Goal: Transaction & Acquisition: Book appointment/travel/reservation

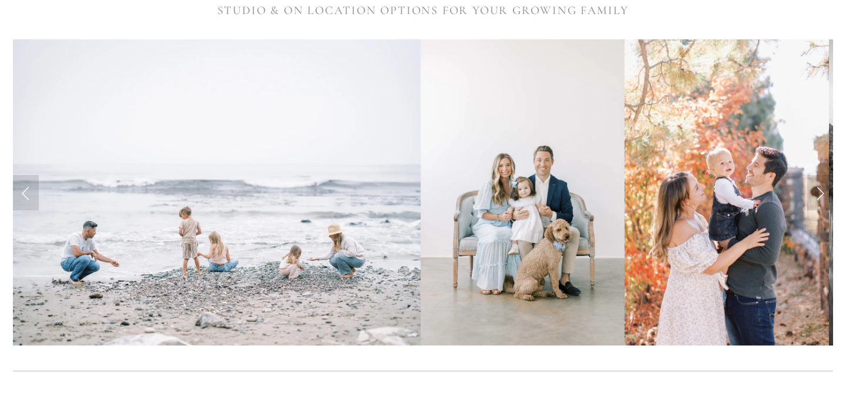
scroll to position [325, 0]
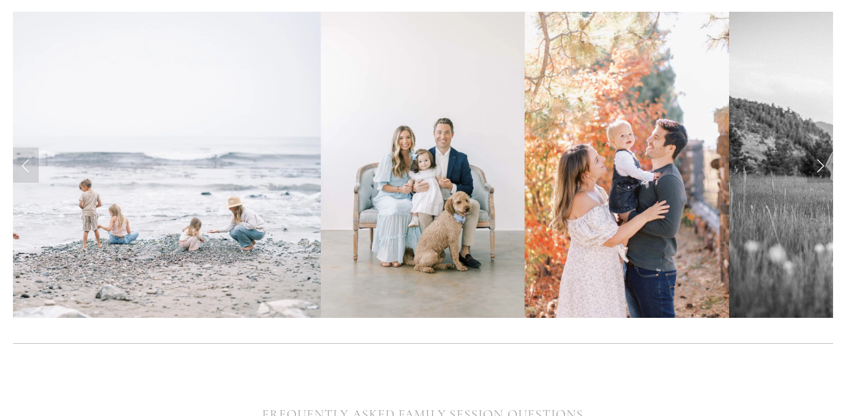
click at [821, 165] on link "Next Slide" at bounding box center [820, 164] width 26 height 35
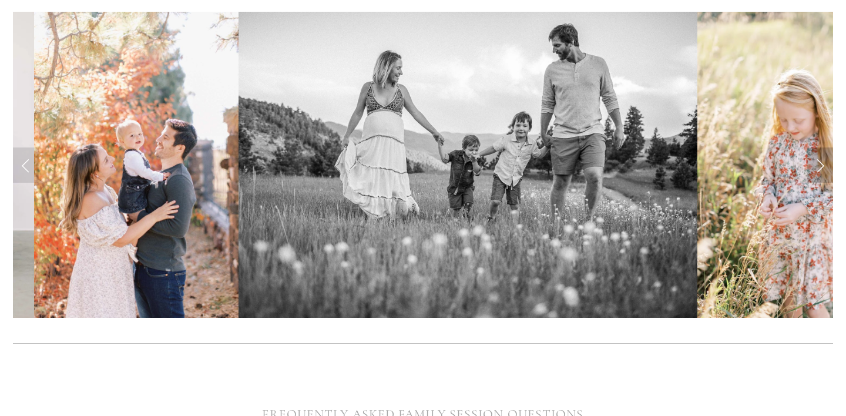
click at [821, 165] on link "Next Slide" at bounding box center [820, 164] width 26 height 35
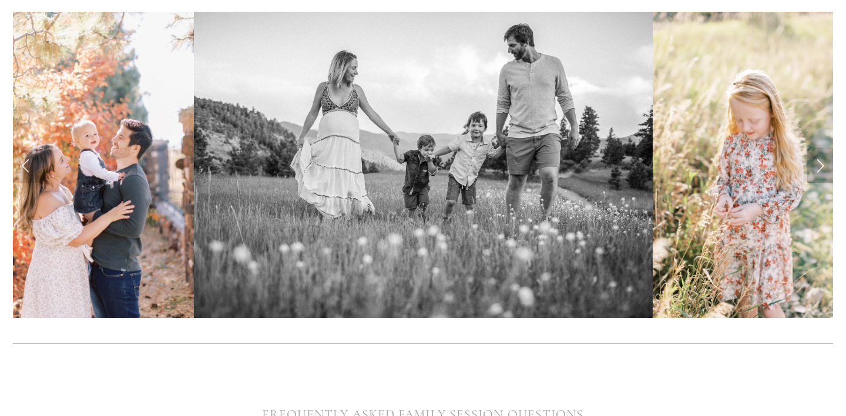
click at [821, 165] on link "Next Slide" at bounding box center [820, 164] width 26 height 35
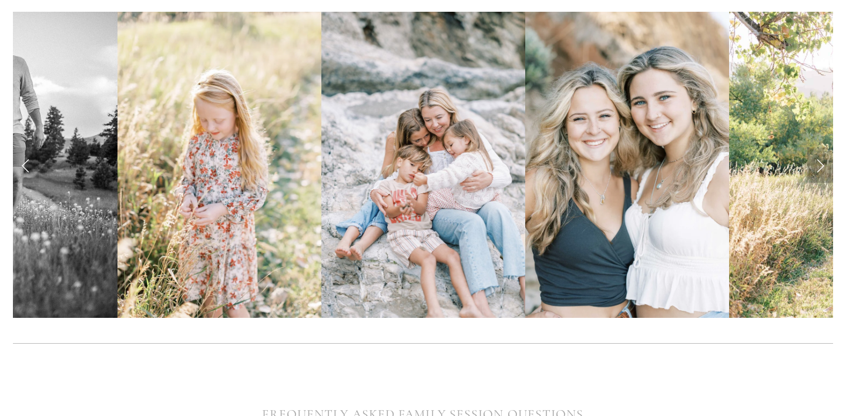
click at [821, 165] on link "Next Slide" at bounding box center [820, 164] width 26 height 35
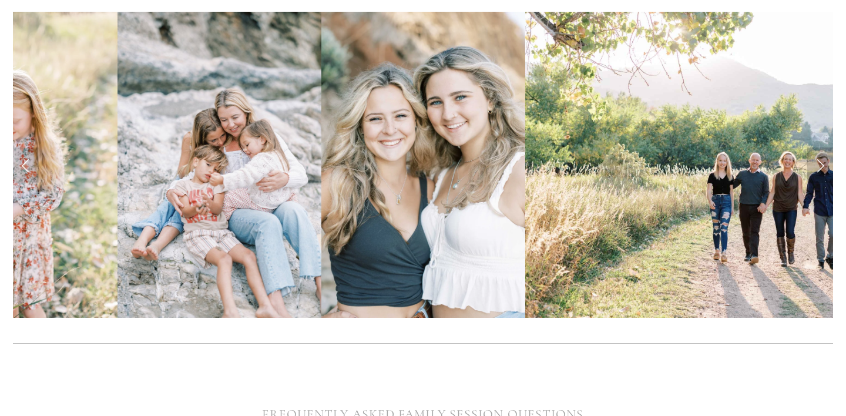
click at [821, 165] on link "Next Slide" at bounding box center [820, 164] width 26 height 35
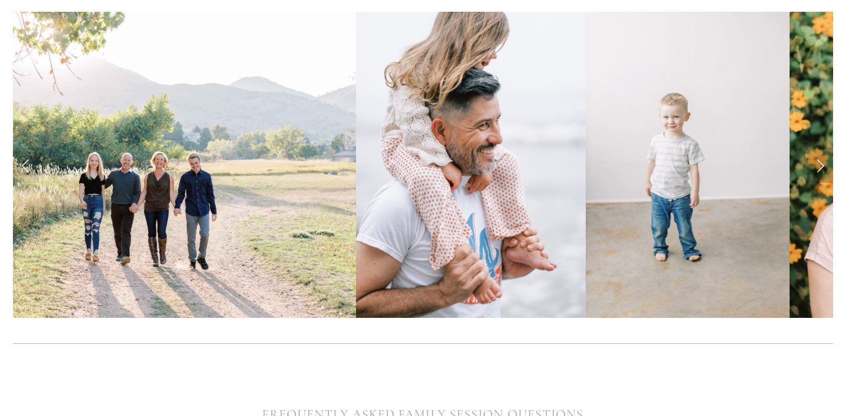
click at [821, 165] on link "Next Slide" at bounding box center [820, 164] width 26 height 35
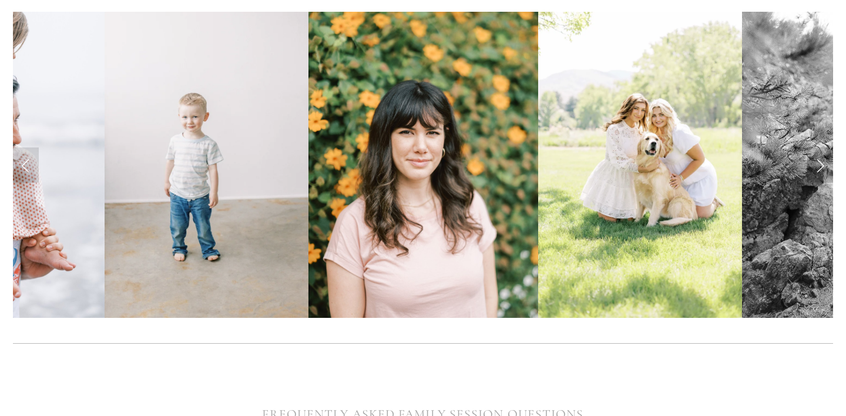
click at [817, 164] on link "Next Slide" at bounding box center [820, 164] width 26 height 35
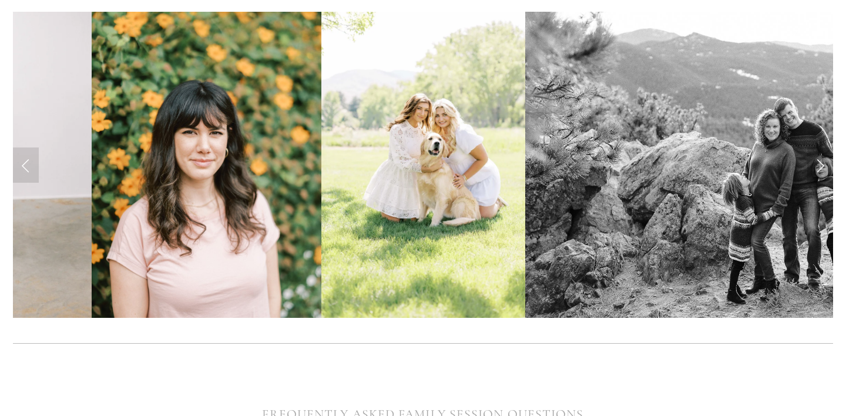
click at [817, 164] on link "Next Slide" at bounding box center [820, 164] width 26 height 35
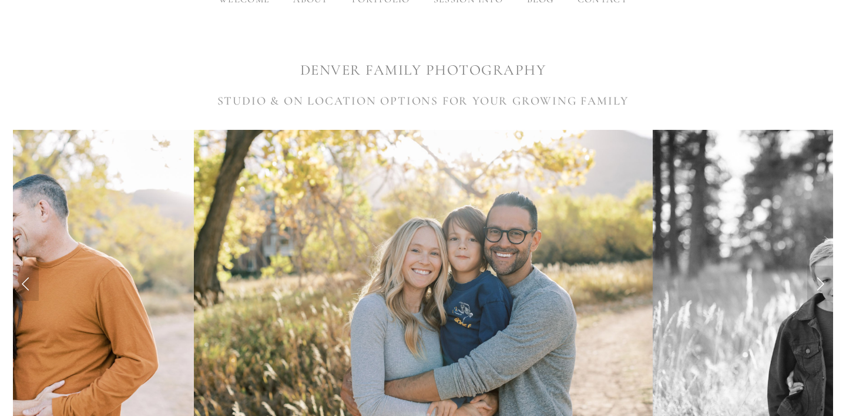
scroll to position [0, 0]
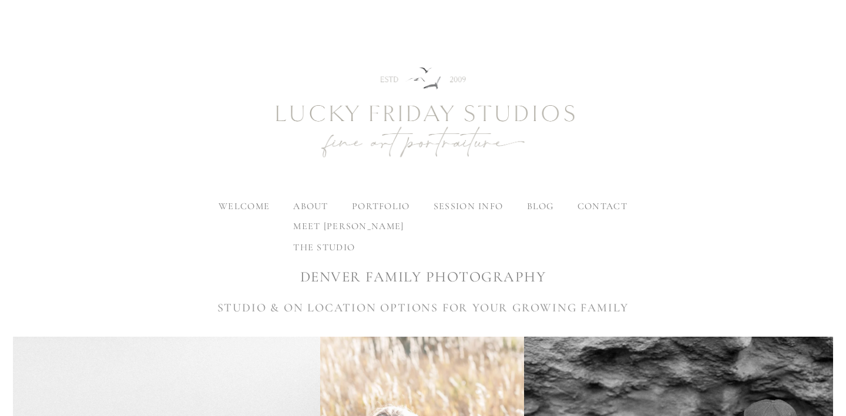
click at [311, 220] on span "meet [PERSON_NAME]" at bounding box center [348, 226] width 110 height 12
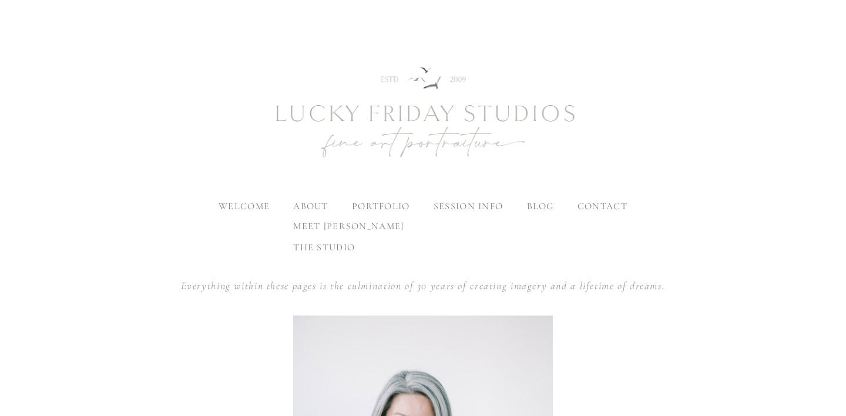
click at [310, 218] on link "meet [PERSON_NAME]" at bounding box center [348, 225] width 129 height 21
click at [466, 204] on label "session info" at bounding box center [467, 206] width 69 height 12
click at [0, 0] on input "session info" at bounding box center [0, 0] width 0 height 0
click at [608, 206] on span "contact" at bounding box center [602, 206] width 50 height 12
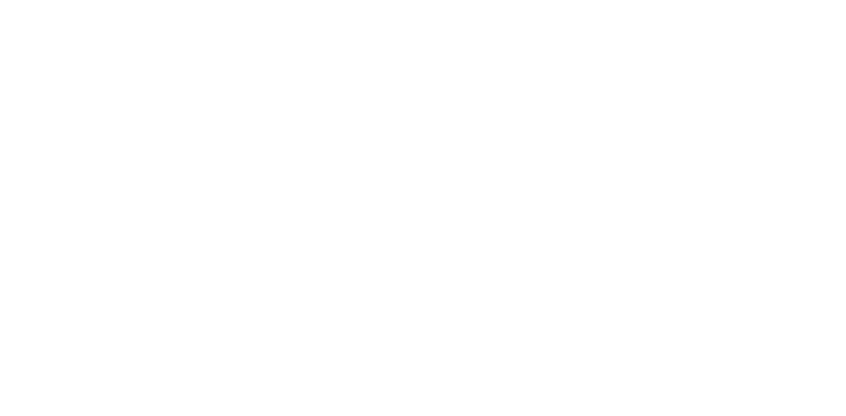
scroll to position [1067, 0]
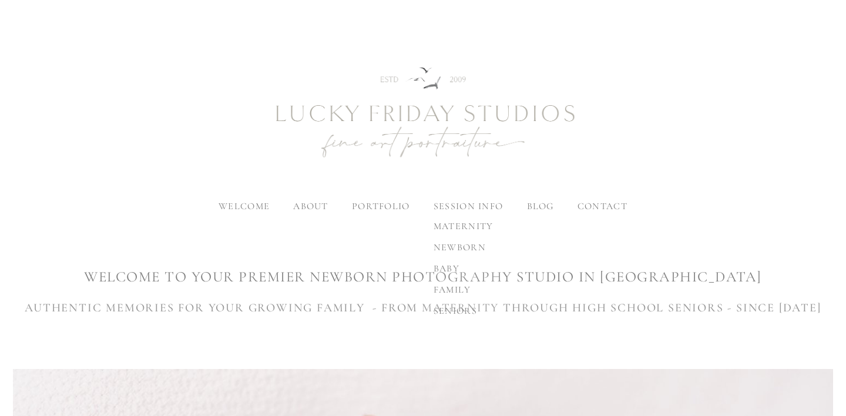
click at [450, 289] on span "family" at bounding box center [452, 290] width 38 height 12
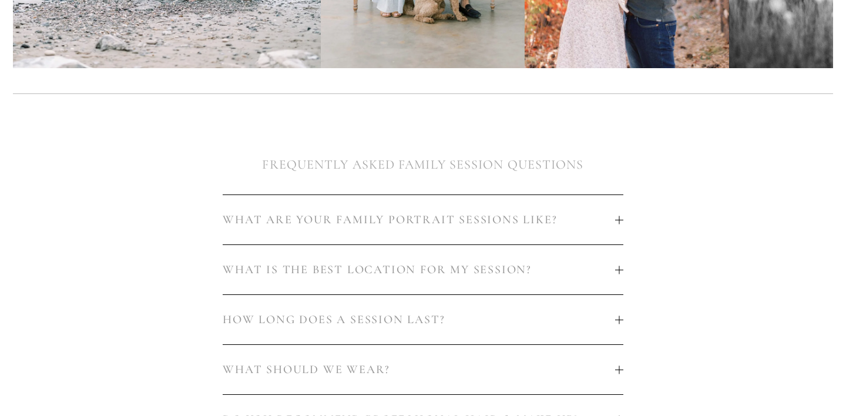
scroll to position [607, 0]
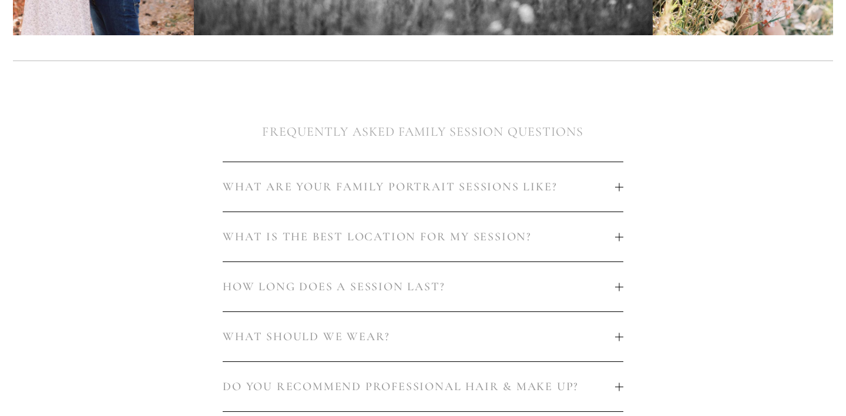
click at [615, 237] on div at bounding box center [619, 237] width 8 height 1
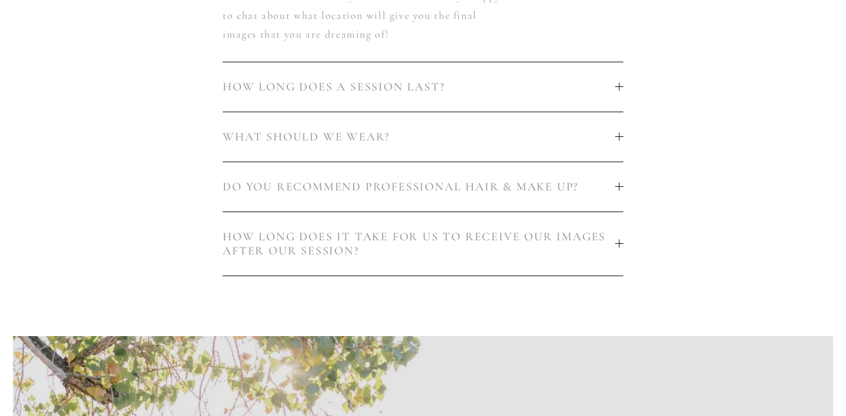
scroll to position [927, 0]
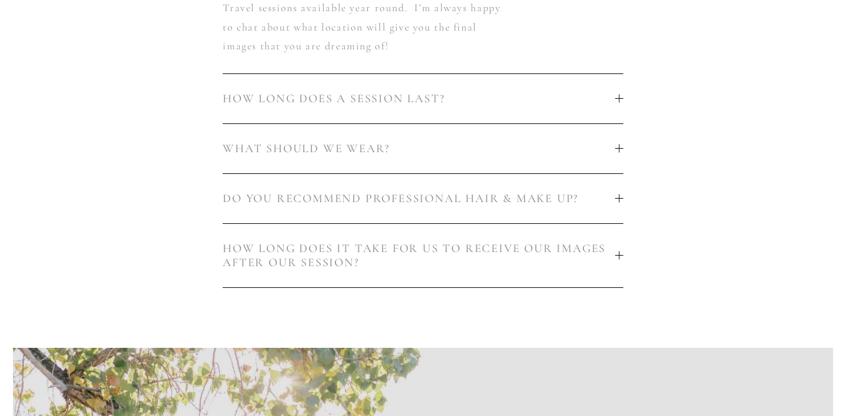
click at [624, 105] on div "WHAT ARE YOUR FAMILY PORTRAIT SESSIONS LIKE? I work hard to make sure your sess…" at bounding box center [423, 64] width 420 height 466
click at [610, 100] on span "HOW LONG DOES A SESSION LAST?" at bounding box center [419, 99] width 392 height 14
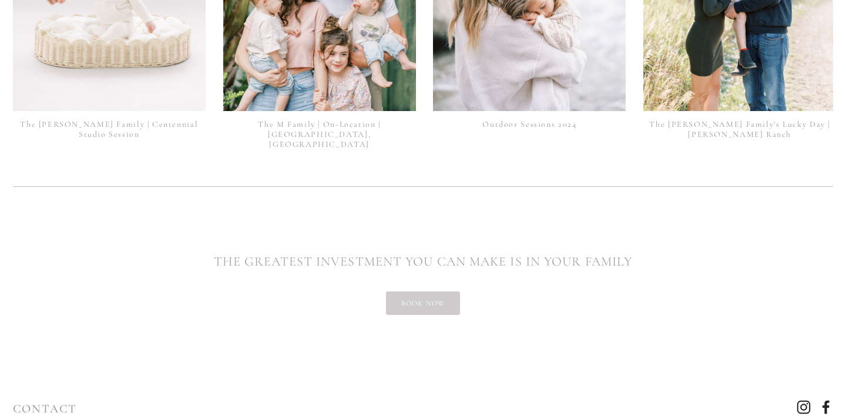
scroll to position [3118, 0]
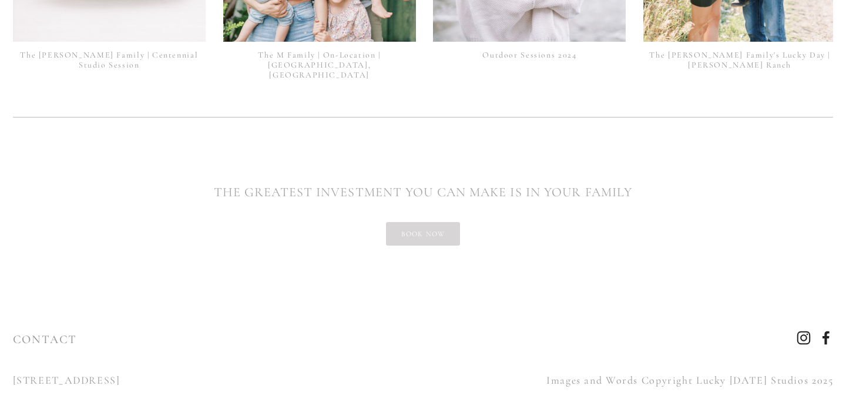
click at [408, 227] on link "book now" at bounding box center [423, 233] width 75 height 23
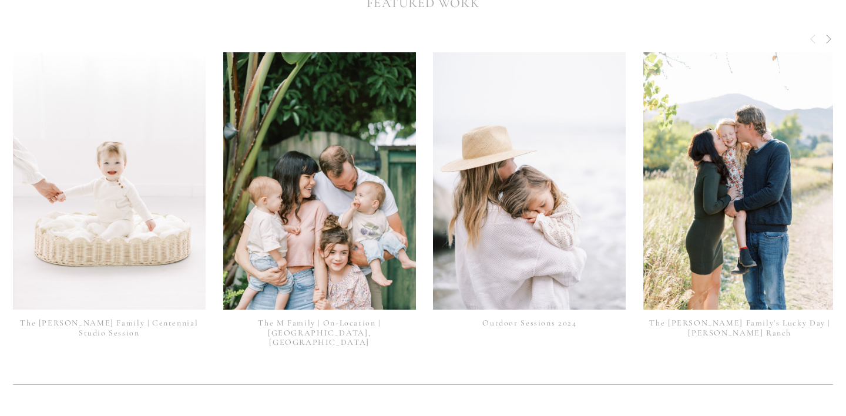
scroll to position [3024, 0]
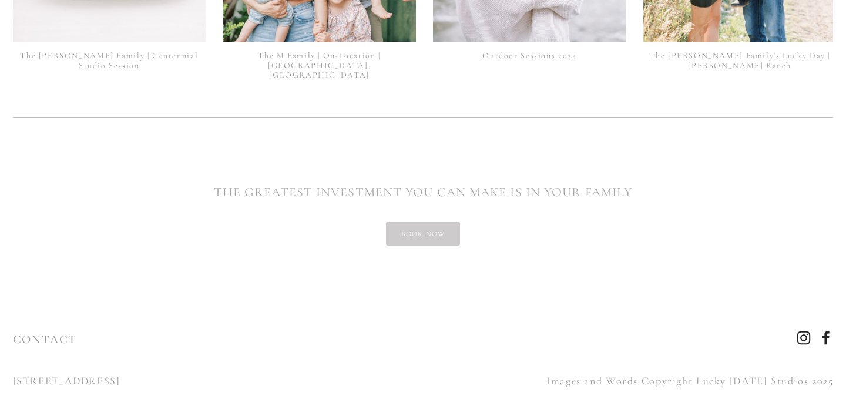
click at [408, 227] on link "book now" at bounding box center [423, 233] width 75 height 23
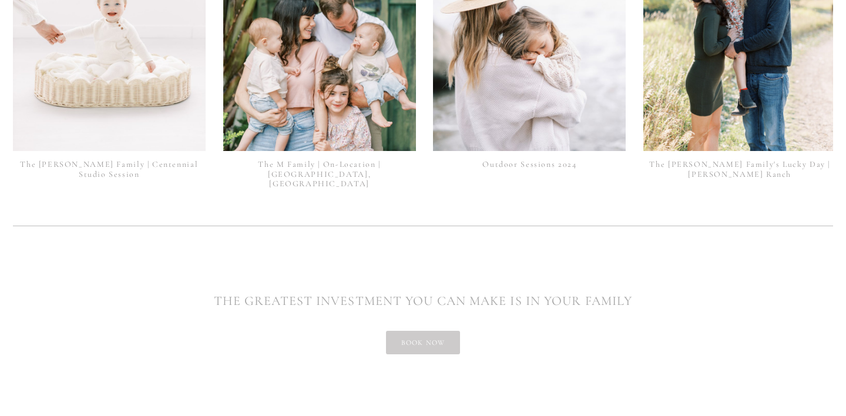
scroll to position [3024, 0]
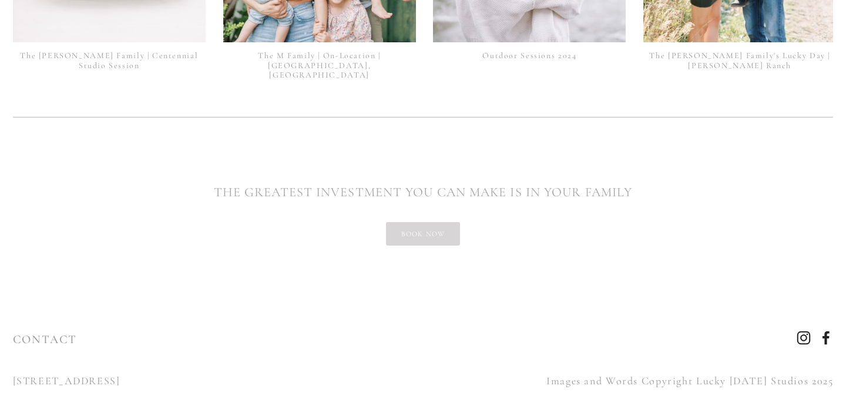
click at [394, 231] on link "book now" at bounding box center [423, 233] width 75 height 23
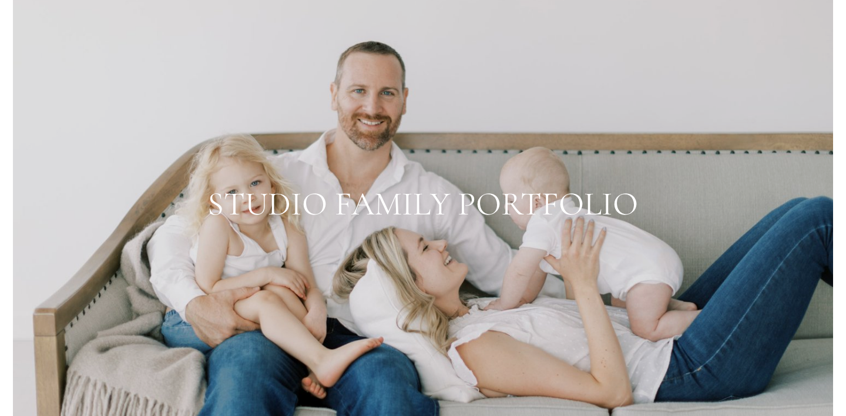
scroll to position [1868, 0]
